Goal: Task Accomplishment & Management: Use online tool/utility

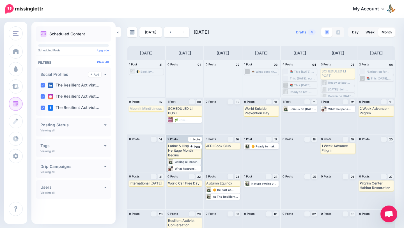
scroll to position [19, 0]
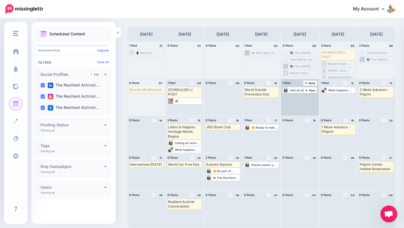
click at [295, 91] on div "Join us on [DATE] at [GEOGRAPHIC_DATA] for [GEOGRAPHIC_DATA]’s Habitat Restorat…" at bounding box center [303, 89] width 27 height 3
click at [294, 97] on span "Edit" at bounding box center [293, 96] width 4 height 3
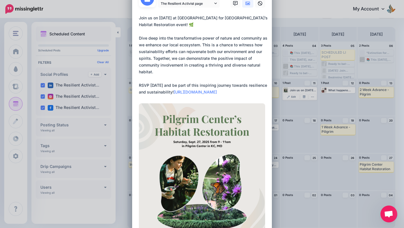
scroll to position [0, 0]
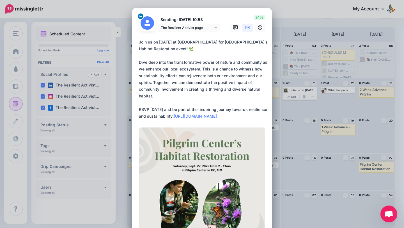
click at [237, 75] on textarea "**********" at bounding box center [203, 79] width 129 height 81
click at [223, 84] on textarea "**********" at bounding box center [203, 79] width 129 height 81
click at [174, 95] on textarea "**********" at bounding box center [203, 79] width 129 height 81
click at [222, 42] on textarea "**********" at bounding box center [203, 79] width 129 height 81
type textarea "**********"
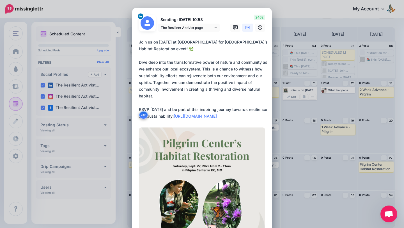
drag, startPoint x: 160, startPoint y: 47, endPoint x: 222, endPoint y: 45, distance: 62.9
click at [222, 45] on textarea "**********" at bounding box center [203, 79] width 129 height 81
click at [291, 92] on div "Edit Post Loading Sending: [DATE] 10:53 The Resilient Activist page" at bounding box center [202, 114] width 404 height 228
click at [296, 112] on div "Edit Post Loading Sending: [DATE] 10:53 The Resilient Activist page" at bounding box center [202, 114] width 404 height 228
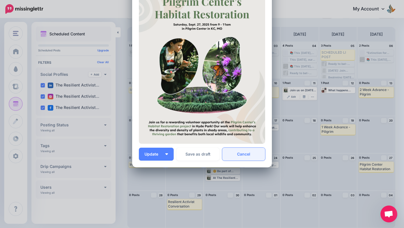
click at [241, 152] on link "Cancel" at bounding box center [243, 154] width 43 height 13
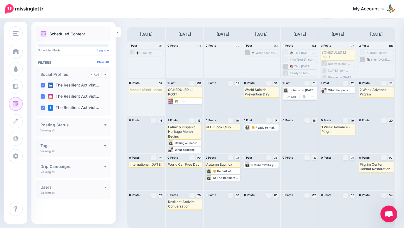
scroll to position [0, 0]
click at [182, 143] on div "Calling all nature enthusiasts and community champions! 🌳 On [DATE], we’re comi…" at bounding box center [188, 142] width 26 height 3
click at [178, 149] on span "Edit" at bounding box center [178, 149] width 4 height 3
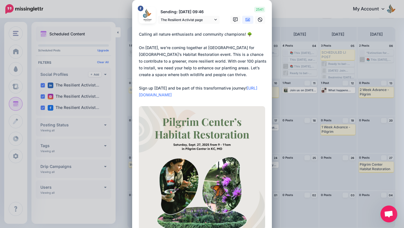
scroll to position [1, 0]
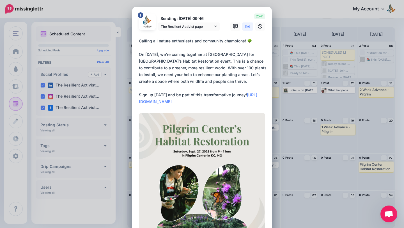
click at [297, 109] on div "Edit Post Loading Sending: [DATE] 09:46 The Resilient Activist page" at bounding box center [202, 114] width 404 height 228
click at [294, 132] on div "Edit Post Loading Sending: [DATE] 09:46 The Resilient Activist page" at bounding box center [202, 114] width 404 height 228
click at [368, 96] on div "Edit Post Loading Sending: [DATE] 09:46 The Resilient Activist page" at bounding box center [202, 114] width 404 height 228
click at [317, 137] on div "Edit Post Loading Sending: [DATE] 09:46 The Resilient Activist page" at bounding box center [202, 114] width 404 height 228
click at [282, 162] on div "Edit Post Loading Sending: [DATE] 09:46 The Resilient Activist page" at bounding box center [202, 114] width 404 height 228
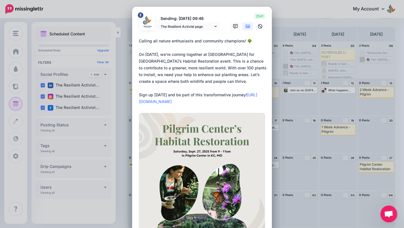
click at [254, 165] on img at bounding box center [202, 192] width 126 height 158
click at [296, 163] on div "Edit Post Loading Sending: [DATE] 09:46 The Resilient Activist page" at bounding box center [202, 114] width 404 height 228
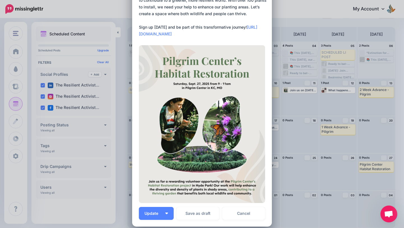
scroll to position [128, 0]
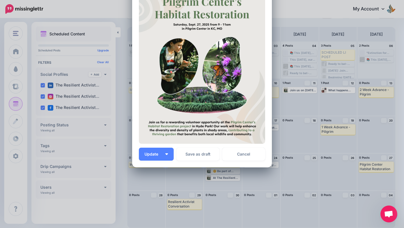
click at [251, 163] on div "Loading Sending: [DATE] 09:46 The Resilient Activist page" at bounding box center [202, 23] width 140 height 287
click at [251, 158] on link "Cancel" at bounding box center [243, 154] width 43 height 13
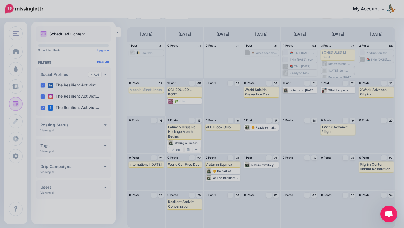
scroll to position [0, 0]
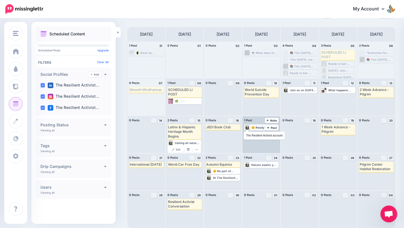
click at [249, 128] on div at bounding box center [247, 127] width 5 height 5
click at [254, 127] on div "🌼 Ready to make a real impact? Join us on [DATE] for a day of community, nature…" at bounding box center [264, 127] width 27 height 3
click at [253, 134] on span "Edit" at bounding box center [255, 134] width 4 height 3
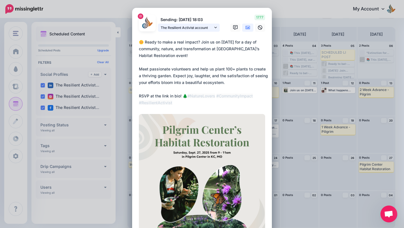
click at [212, 27] on span "The Resilient Activist account" at bounding box center [187, 28] width 52 height 6
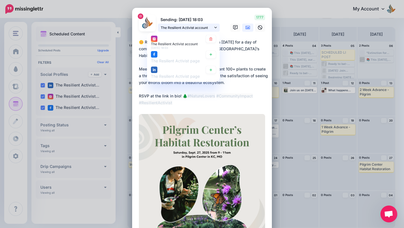
click at [212, 27] on span "The Resilient Activist account" at bounding box center [187, 28] width 52 height 6
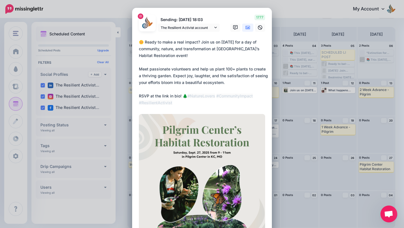
click at [305, 89] on div "Edit Post Loading Sending: [DATE] 18:03 The Resilient Activist account" at bounding box center [202, 114] width 404 height 228
click at [281, 99] on div "Edit Post Loading Sending: [DATE] 18:03 The Resilient Activist account" at bounding box center [202, 114] width 404 height 228
click at [175, 19] on p "Sending: [DATE] 18:03" at bounding box center [189, 20] width 62 height 6
click at [321, 68] on div "Edit Post Loading Sending: [DATE] 18:03 The Resilient Activist account" at bounding box center [202, 114] width 404 height 228
